Goal: Register for event/course

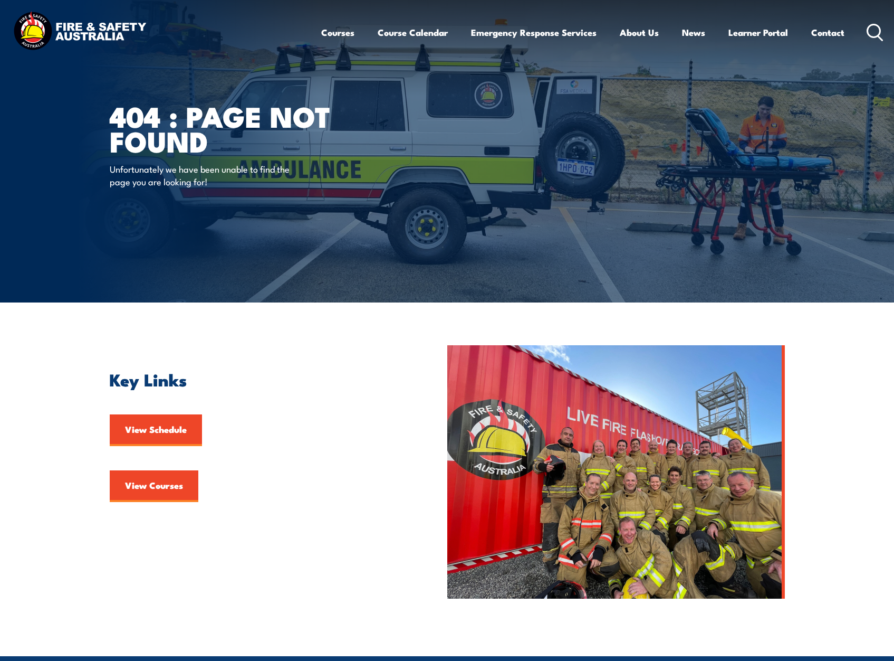
click at [398, 35] on link "Course Calendar" at bounding box center [413, 32] width 70 height 28
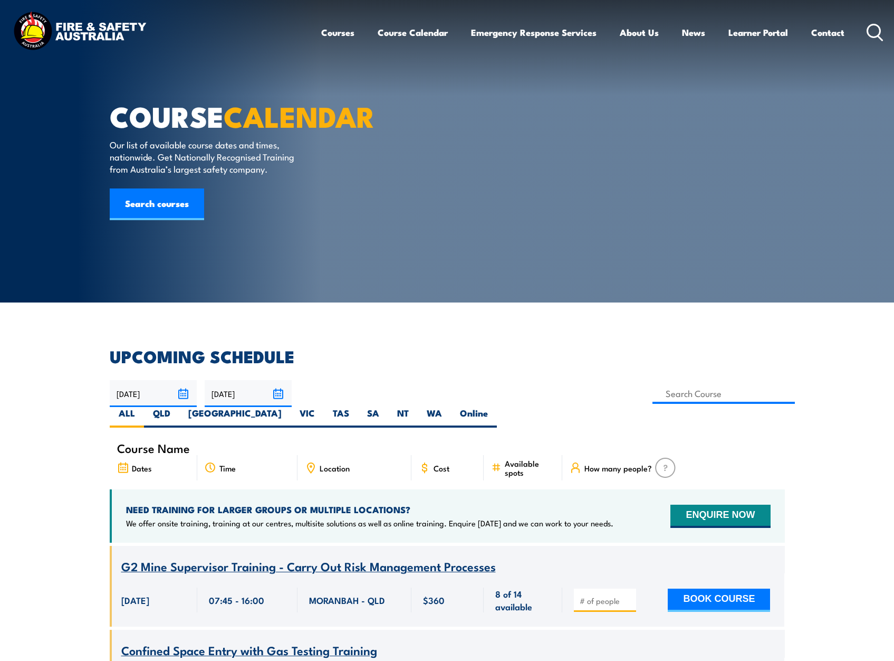
click at [358, 407] on label "TAS" at bounding box center [341, 417] width 34 height 21
click at [356, 407] on input "TAS" at bounding box center [352, 410] width 7 height 7
radio input "true"
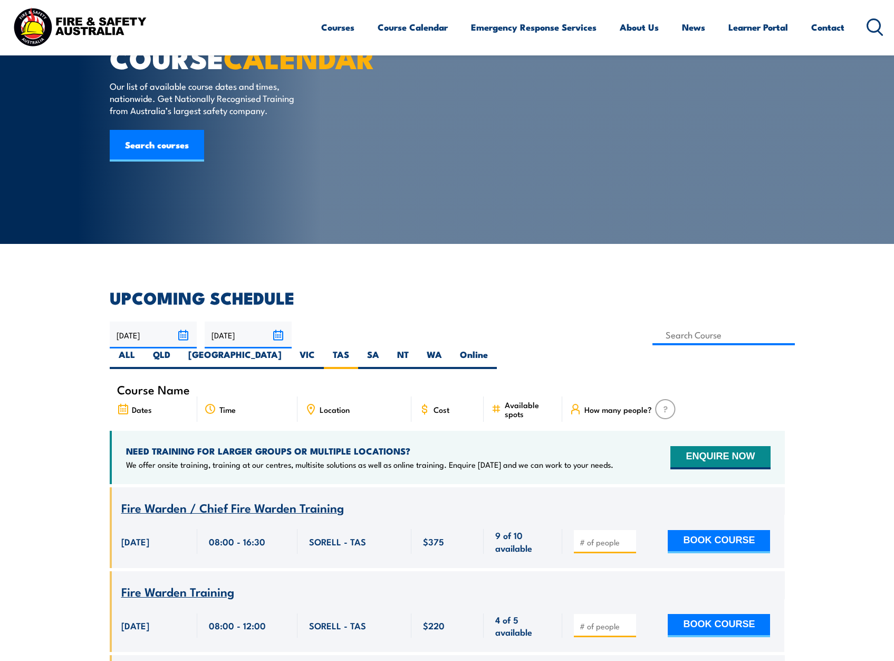
scroll to position [1064, 0]
